Goal: Find specific page/section: Find specific page/section

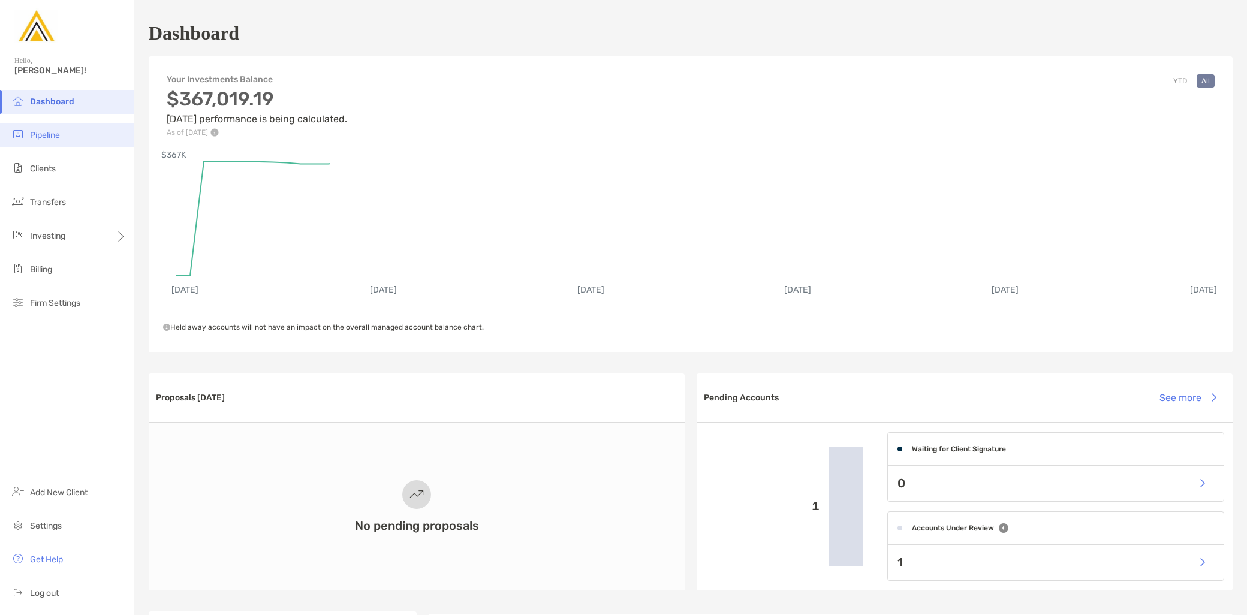
click at [55, 136] on span "Pipeline" at bounding box center [45, 135] width 30 height 10
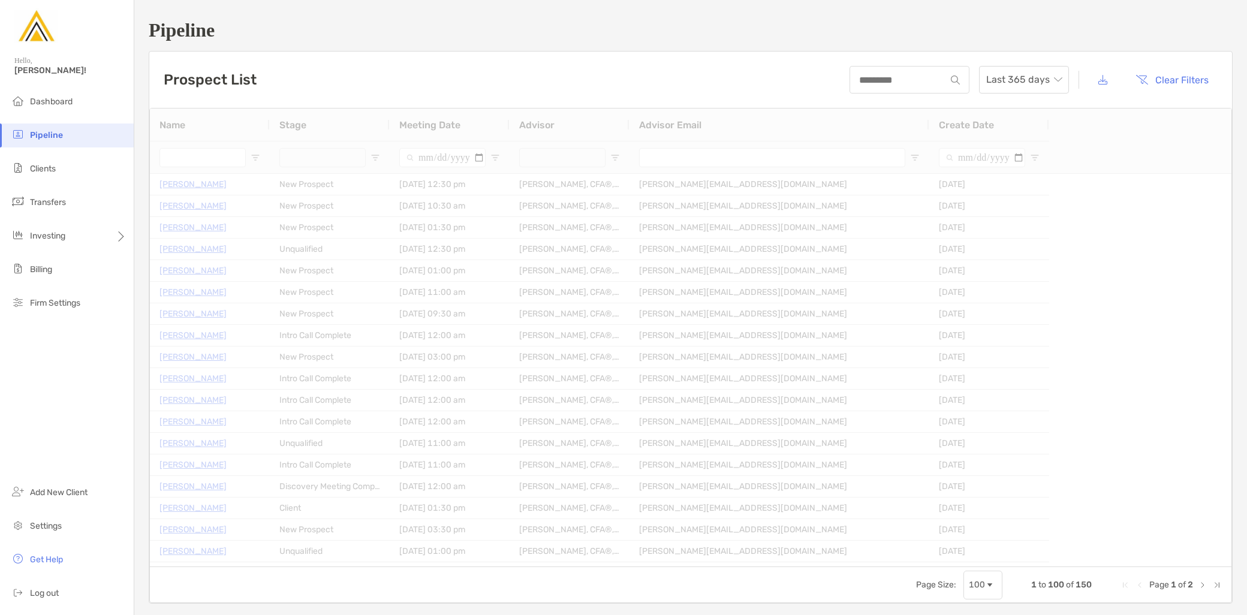
type input "**********"
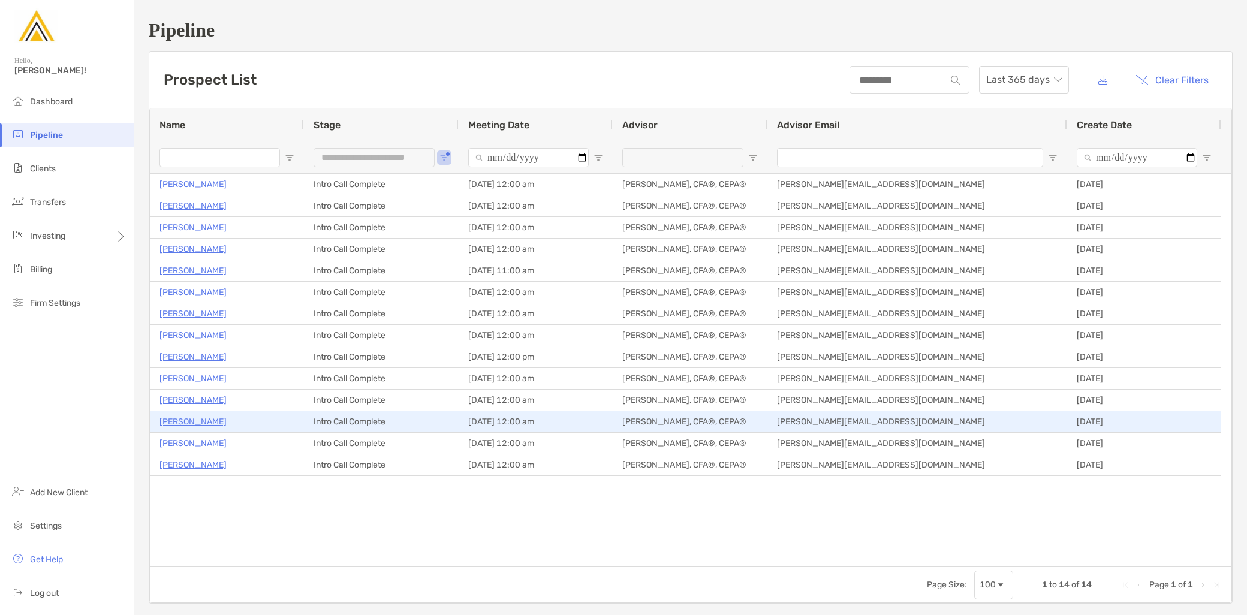
click at [194, 424] on p "[PERSON_NAME]" at bounding box center [193, 421] width 67 height 15
